Goal: Task Accomplishment & Management: Manage account settings

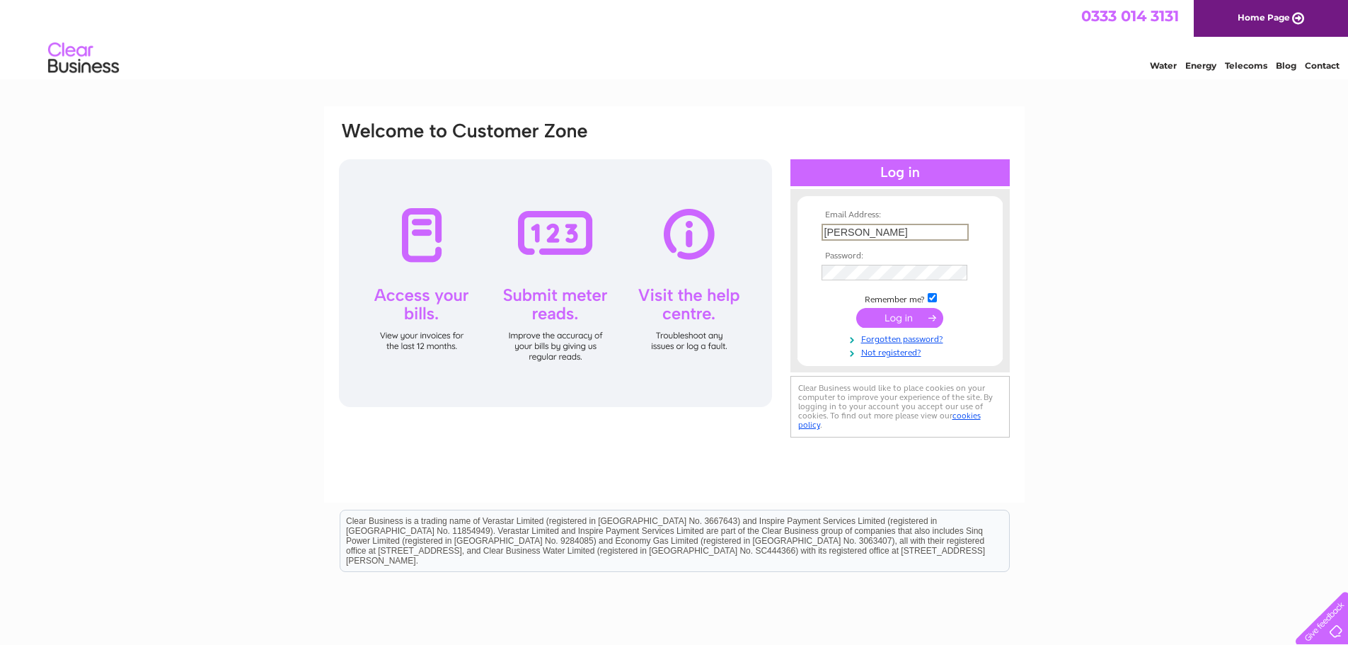
click at [838, 272] on tbody "Email Address: helen Password: Remember me?" at bounding box center [900, 284] width 164 height 148
click at [854, 234] on input "helen" at bounding box center [895, 232] width 147 height 17
type input "helen@bishybarnabees.co.uk"
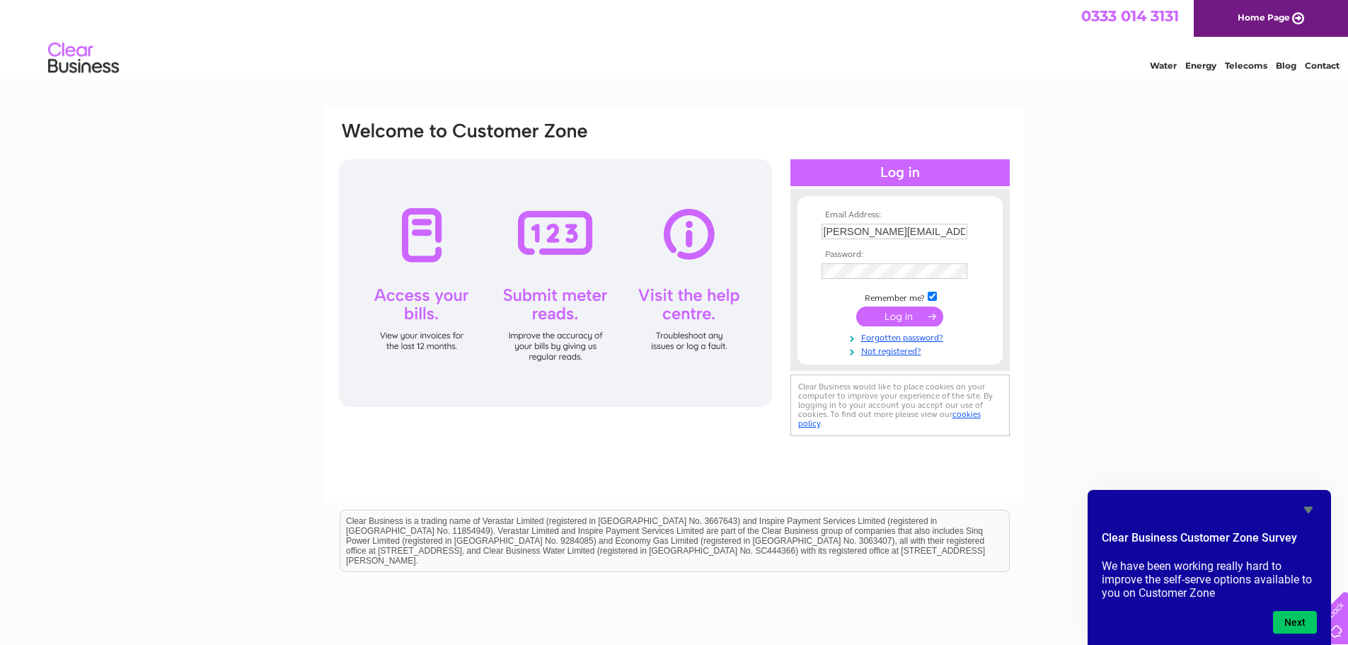
click at [906, 319] on input "submit" at bounding box center [899, 316] width 87 height 20
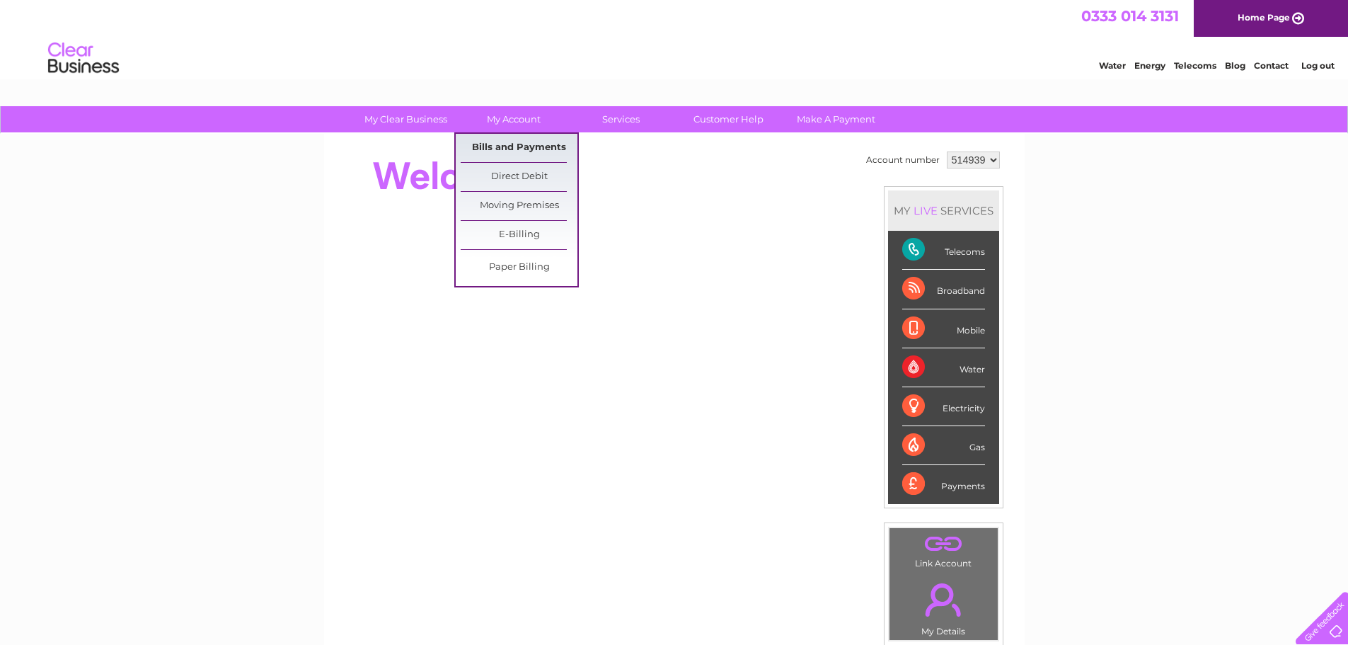
click at [511, 149] on link "Bills and Payments" at bounding box center [519, 148] width 117 height 28
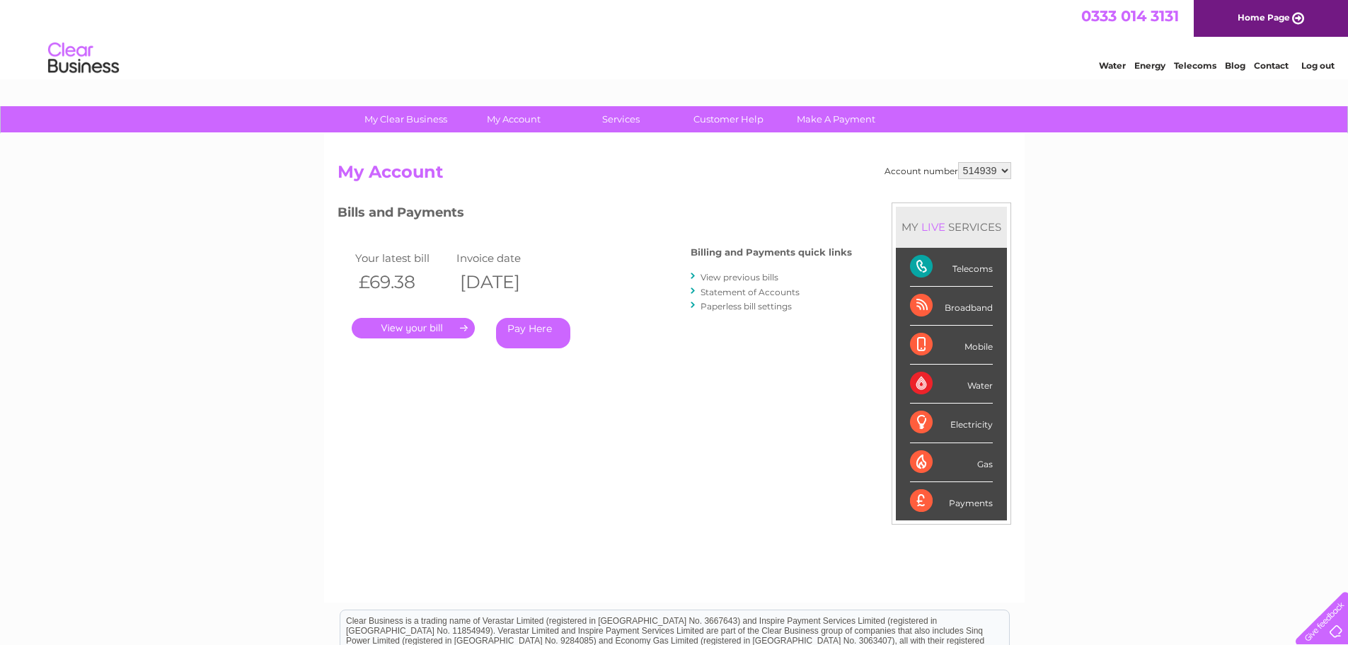
click at [725, 277] on link "View previous bills" at bounding box center [740, 277] width 78 height 11
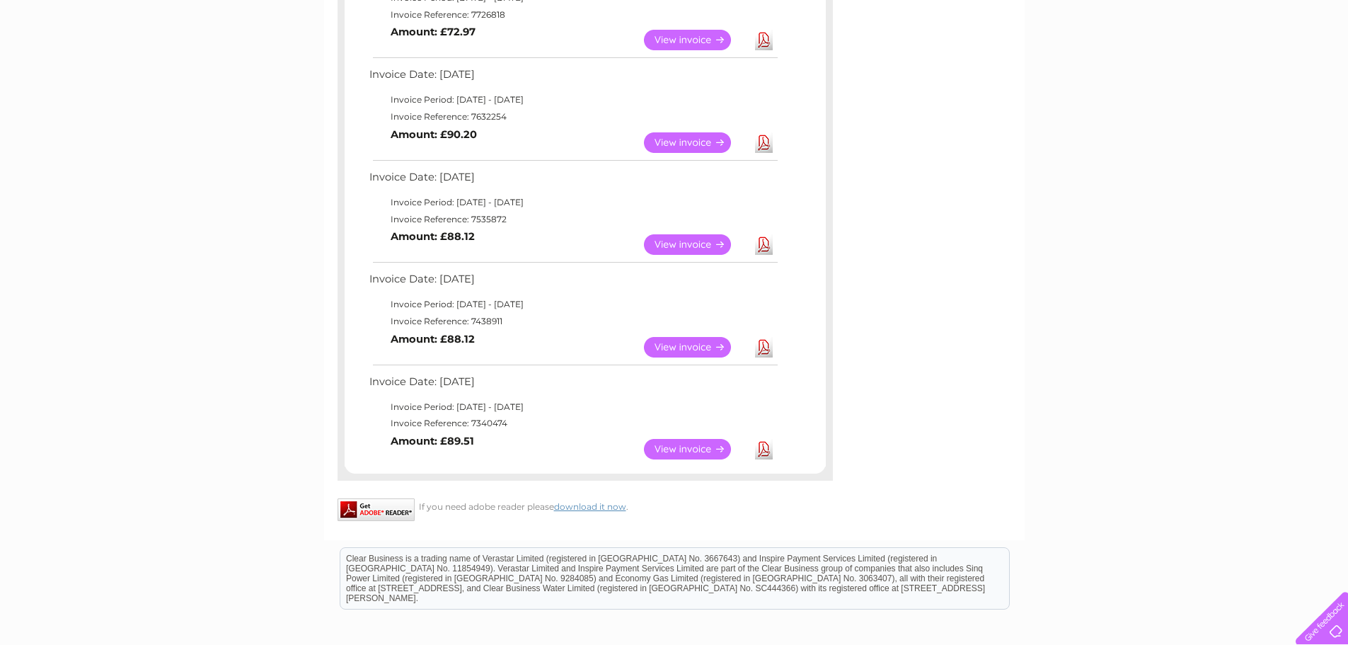
scroll to position [778, 0]
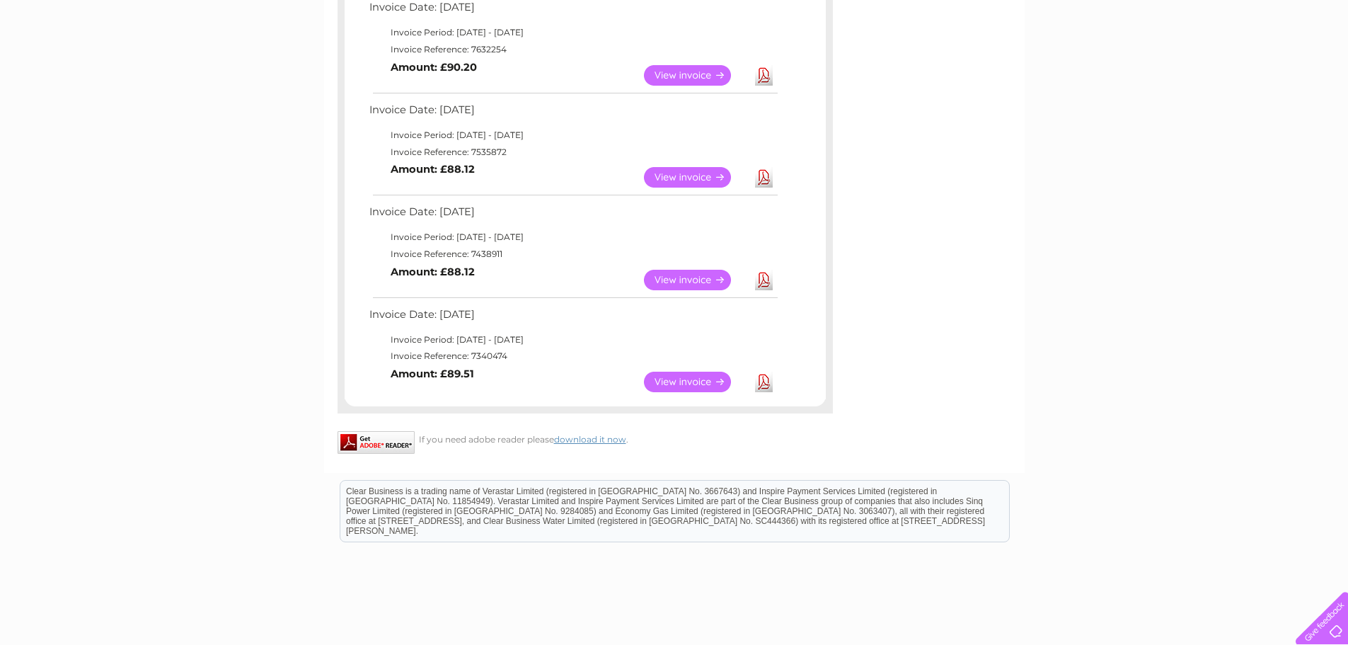
click at [664, 279] on link "View" at bounding box center [696, 280] width 104 height 21
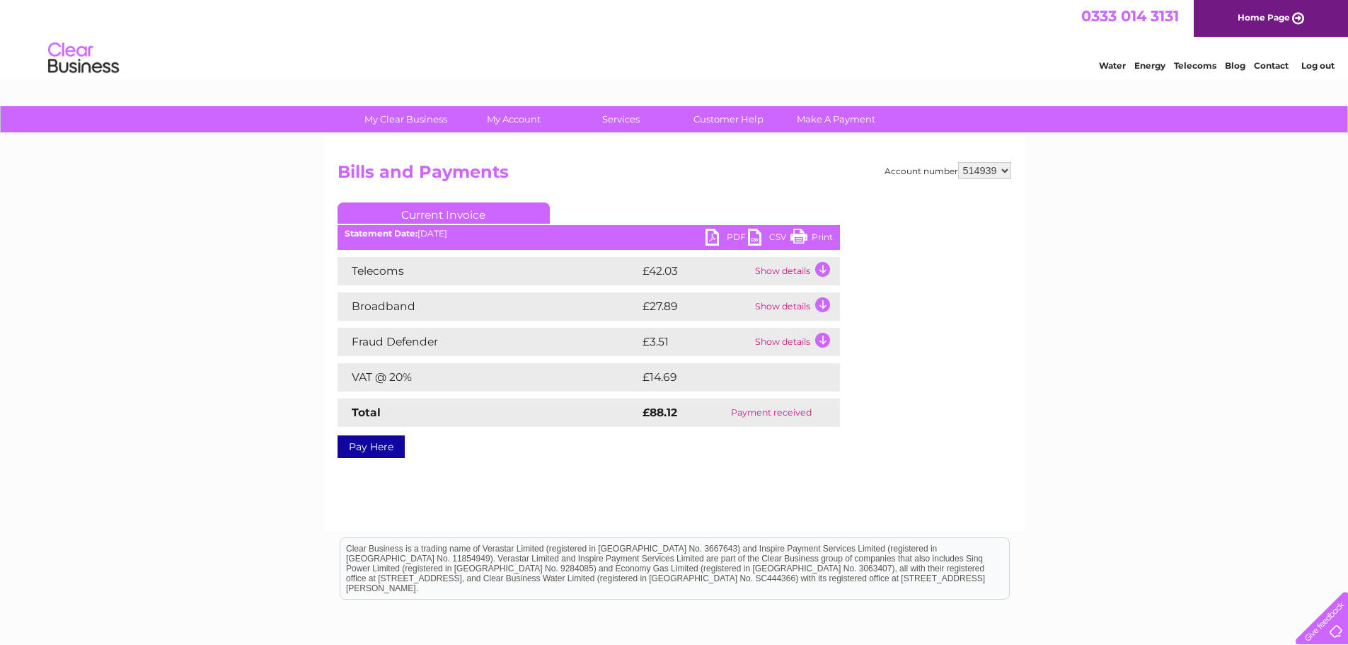
click at [737, 238] on link "PDF" at bounding box center [727, 239] width 42 height 21
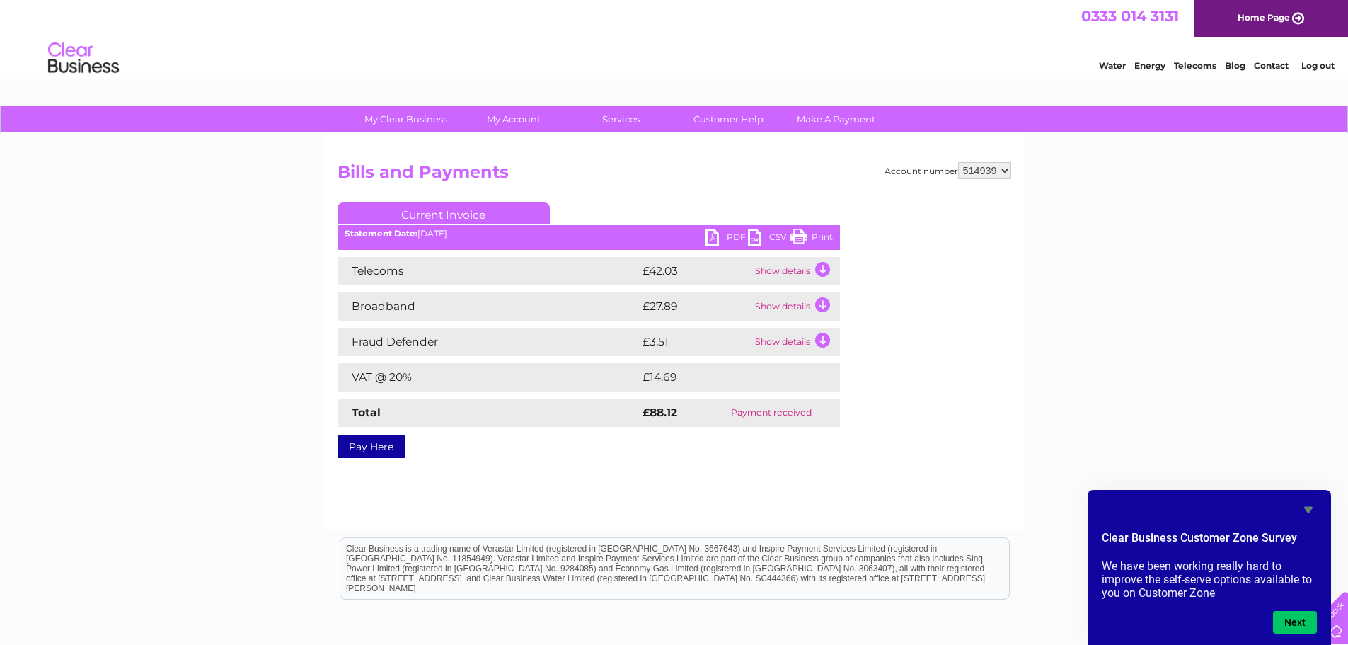
drag, startPoint x: 1256, startPoint y: 227, endPoint x: 1258, endPoint y: 205, distance: 22.7
click at [1256, 226] on div "My Clear Business Login Details My Details My Preferences Link Account My Accou…" at bounding box center [674, 439] width 1348 height 666
click at [1315, 64] on link "Log out" at bounding box center [1317, 65] width 33 height 11
